Goal: Task Accomplishment & Management: Use online tool/utility

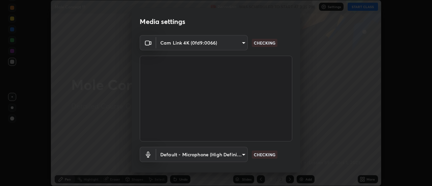
scroll to position [35, 0]
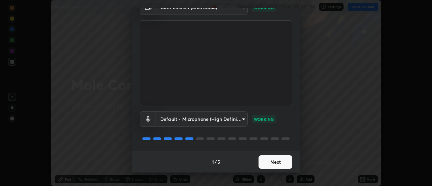
click at [278, 164] on button "Next" at bounding box center [276, 162] width 34 height 14
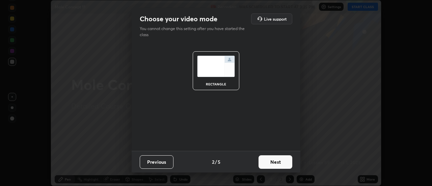
click at [281, 163] on button "Next" at bounding box center [276, 162] width 34 height 14
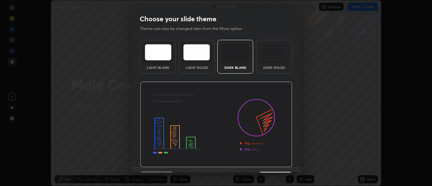
scroll to position [17, 0]
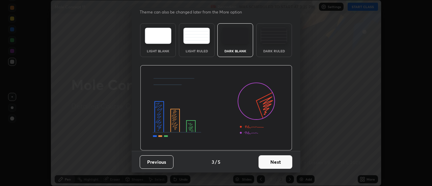
click at [279, 162] on button "Next" at bounding box center [276, 162] width 34 height 14
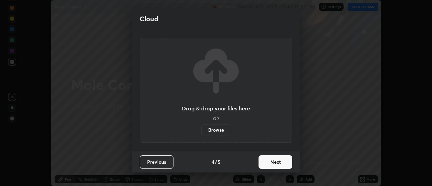
click at [280, 164] on button "Next" at bounding box center [276, 162] width 34 height 14
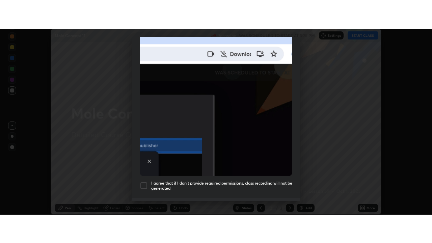
scroll to position [173, 0]
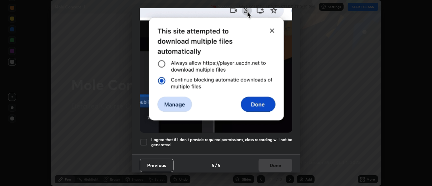
click at [146, 139] on div at bounding box center [144, 142] width 8 height 8
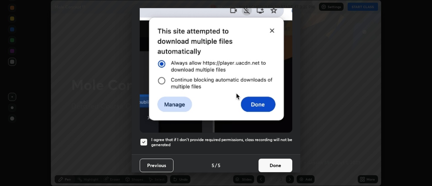
click at [272, 161] on button "Done" at bounding box center [276, 166] width 34 height 14
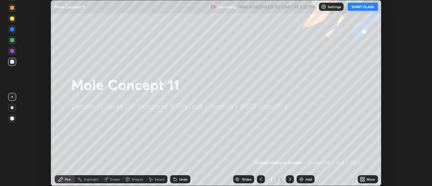
click at [364, 8] on button "START CLASS" at bounding box center [363, 7] width 30 height 8
click at [365, 178] on icon at bounding box center [364, 178] width 2 height 2
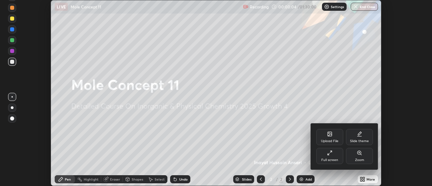
click at [335, 156] on div "Full screen" at bounding box center [329, 156] width 27 height 16
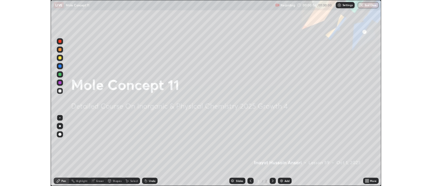
scroll to position [243, 432]
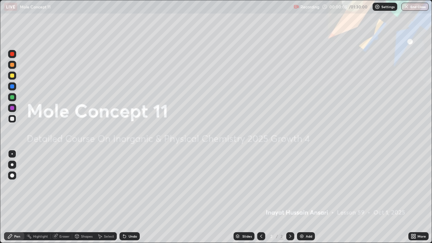
click at [413, 186] on icon at bounding box center [413, 238] width 2 height 2
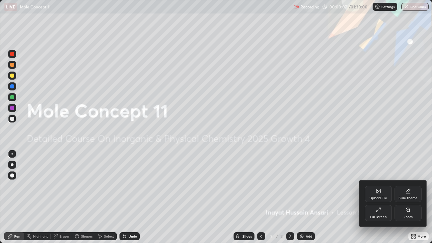
click at [407, 186] on div "Slide theme" at bounding box center [408, 198] width 19 height 3
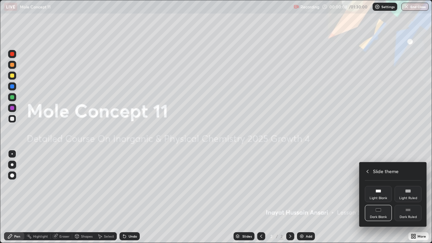
click at [409, 186] on div "Dark Ruled" at bounding box center [408, 217] width 17 height 3
click at [347, 186] on div at bounding box center [216, 121] width 432 height 243
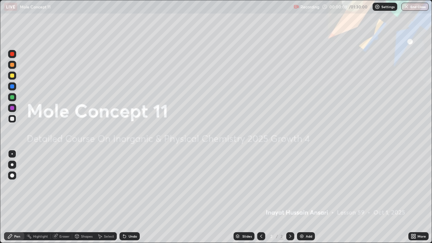
click at [302, 186] on img at bounding box center [301, 236] width 5 height 5
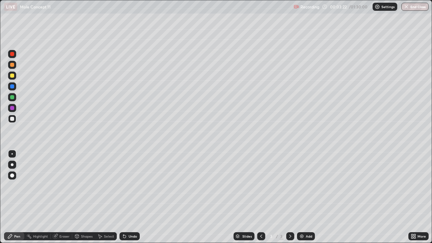
click at [63, 186] on div "Eraser" at bounding box center [64, 236] width 10 height 3
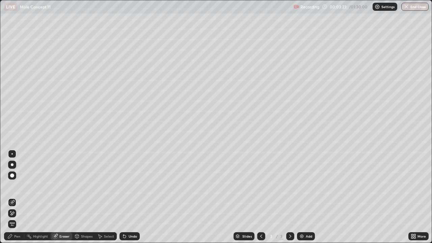
click at [17, 186] on div "Pen" at bounding box center [17, 236] width 6 height 3
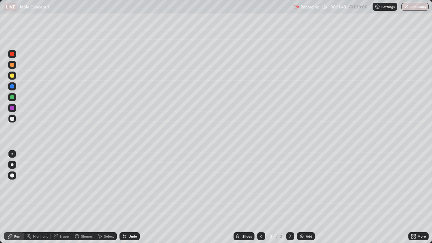
click at [327, 186] on div "Slides 3 / 3 Add" at bounding box center [274, 237] width 269 height 14
click at [326, 186] on div "Slides 3 / 3 Add" at bounding box center [274, 237] width 269 height 14
click at [302, 186] on img at bounding box center [301, 236] width 5 height 5
click at [65, 186] on div "Eraser" at bounding box center [64, 236] width 10 height 3
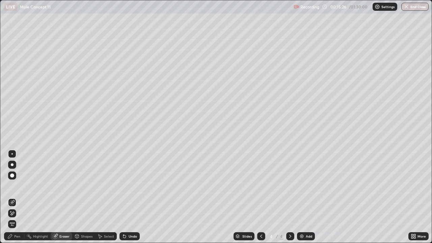
click at [19, 186] on div "Pen" at bounding box center [17, 236] width 6 height 3
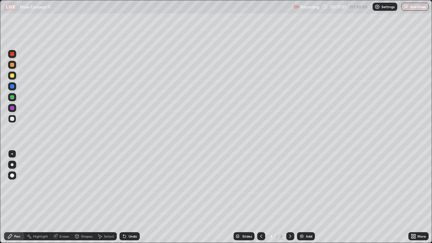
click at [302, 186] on img at bounding box center [301, 236] width 5 height 5
click at [301, 186] on img at bounding box center [301, 236] width 5 height 5
click at [63, 186] on div "Eraser" at bounding box center [64, 236] width 10 height 3
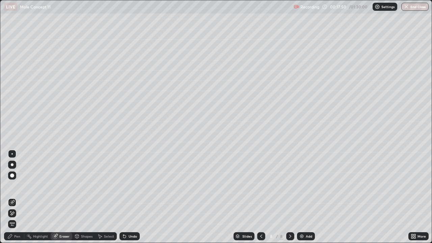
click at [20, 186] on div "Pen" at bounding box center [17, 236] width 6 height 3
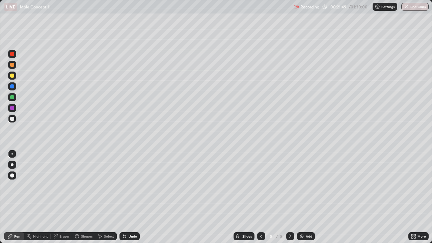
click at [191, 186] on div "Slides 8 / 8 Add" at bounding box center [274, 237] width 269 height 14
click at [192, 186] on div "Slides 8 / 8 Add" at bounding box center [274, 237] width 269 height 14
click at [300, 186] on img at bounding box center [301, 236] width 5 height 5
click at [62, 186] on div "Eraser" at bounding box center [64, 236] width 10 height 3
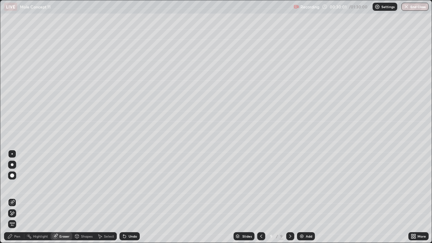
click at [61, 186] on div "Eraser" at bounding box center [64, 236] width 10 height 3
click at [21, 186] on div "Pen" at bounding box center [14, 236] width 20 height 8
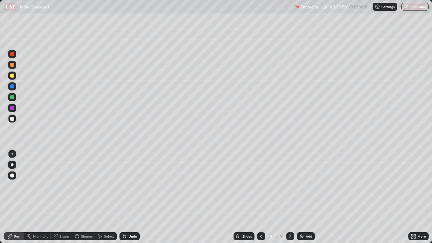
click at [67, 186] on div "Eraser" at bounding box center [64, 236] width 10 height 3
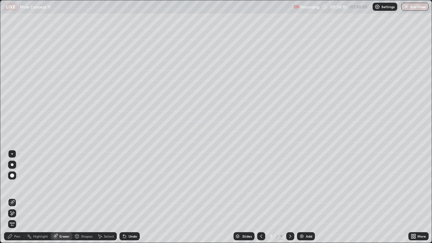
click at [22, 186] on div "Pen" at bounding box center [14, 236] width 20 height 8
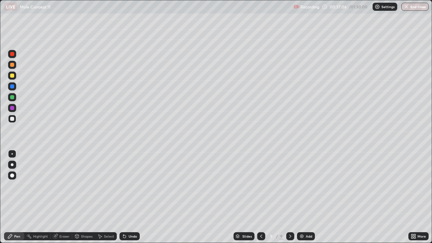
click at [301, 186] on img at bounding box center [301, 236] width 5 height 5
click at [12, 154] on div at bounding box center [11, 153] width 1 height 1
click at [13, 166] on div at bounding box center [12, 164] width 3 height 3
click at [65, 186] on div "Eraser" at bounding box center [64, 236] width 10 height 3
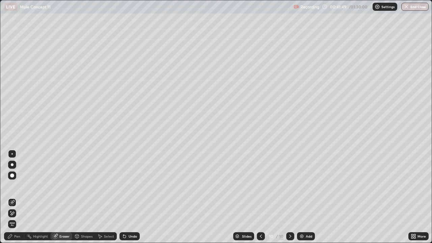
click at [18, 186] on div "Pen" at bounding box center [14, 236] width 20 height 8
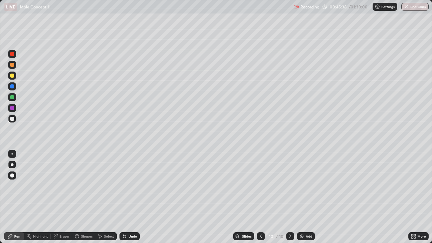
click at [302, 186] on img at bounding box center [301, 236] width 5 height 5
click at [301, 186] on img at bounding box center [301, 236] width 5 height 5
click at [302, 186] on img at bounding box center [301, 236] width 5 height 5
click at [303, 186] on img at bounding box center [301, 236] width 5 height 5
click at [68, 186] on div "Eraser" at bounding box center [64, 236] width 10 height 3
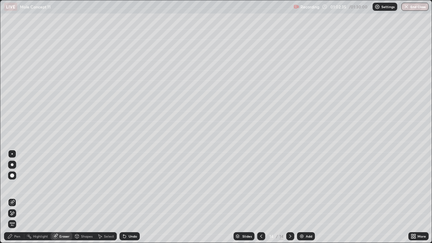
click at [19, 186] on div "Pen" at bounding box center [17, 236] width 6 height 3
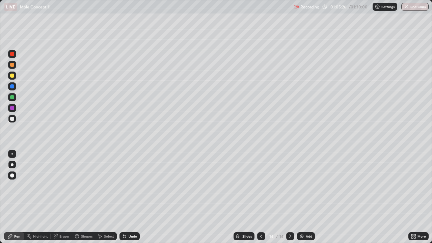
click at [302, 186] on img at bounding box center [301, 236] width 5 height 5
click at [301, 186] on img at bounding box center [301, 236] width 5 height 5
click at [412, 8] on button "End Class" at bounding box center [415, 7] width 27 height 8
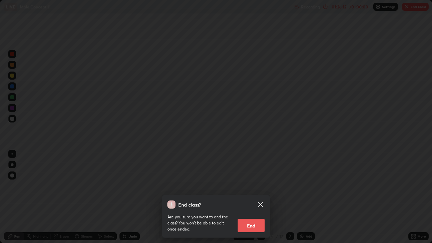
click at [322, 152] on div "End class? Are you sure you want to end the class? You won’t be able to edit on…" at bounding box center [216, 121] width 432 height 243
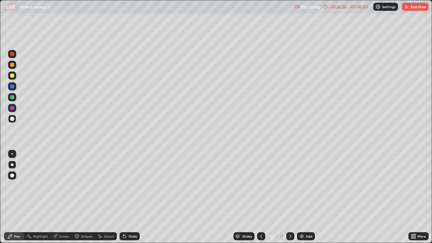
click at [411, 8] on button "End Class" at bounding box center [415, 7] width 27 height 8
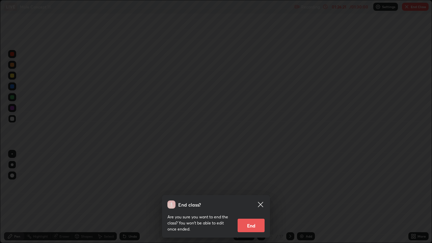
click at [254, 186] on button "End" at bounding box center [251, 226] width 27 height 14
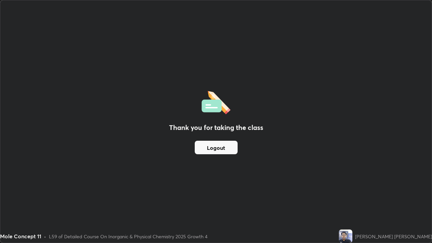
click at [227, 149] on button "Logout" at bounding box center [216, 148] width 43 height 14
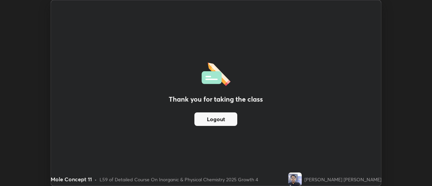
scroll to position [33591, 33345]
